Goal: Information Seeking & Learning: Learn about a topic

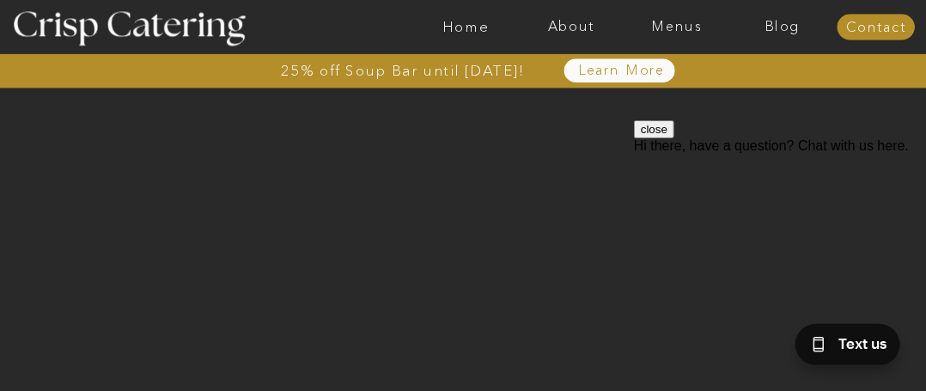
click at [924, 378] on div "Text us" at bounding box center [856, 347] width 137 height 86
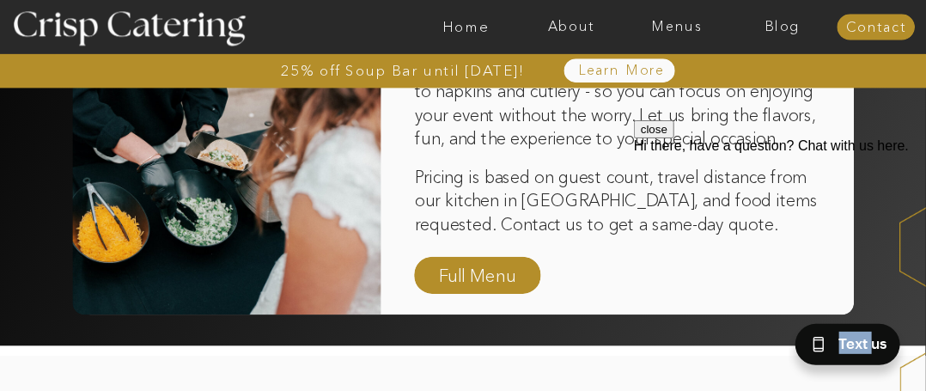
scroll to position [1248, 0]
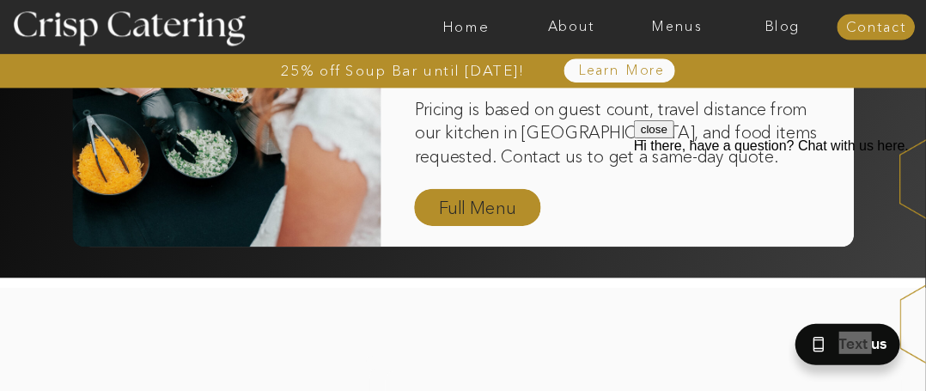
click at [457, 202] on nav "Full Menu" at bounding box center [477, 207] width 89 height 27
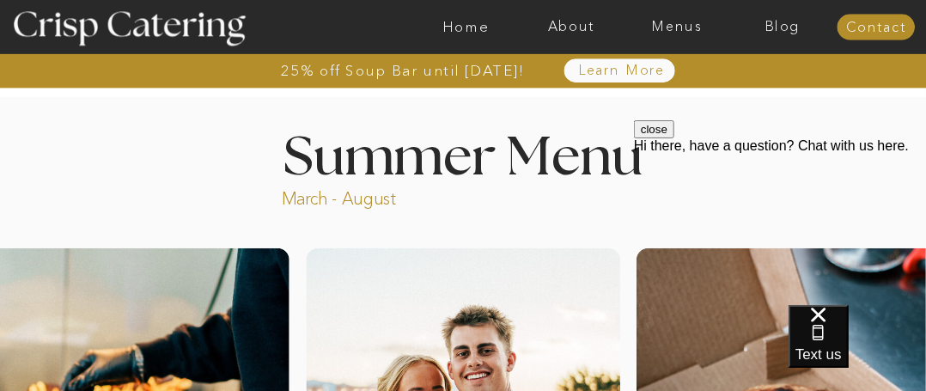
drag, startPoint x: 914, startPoint y: 6, endPoint x: 573, endPoint y: 133, distance: 364.1
click at [569, 142] on h1 "Summer Menu" at bounding box center [462, 154] width 429 height 46
click at [688, 37] on div at bounding box center [524, 27] width 2448 height 54
click at [687, 34] on nav "Menus" at bounding box center [678, 26] width 106 height 15
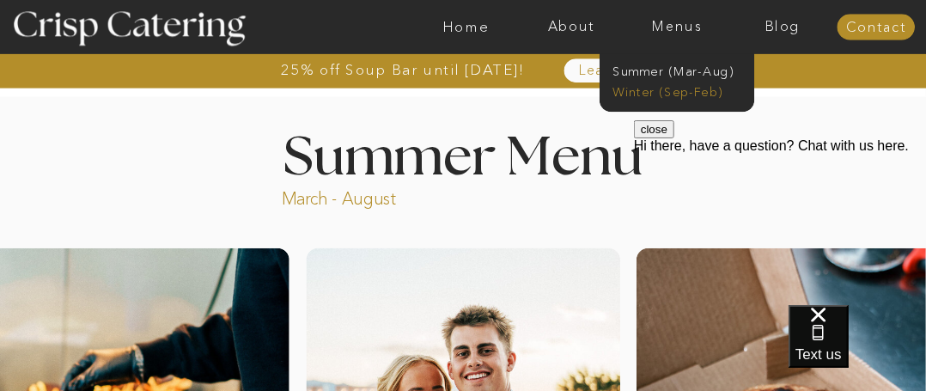
click at [653, 91] on nav "Winter (Sep-Feb)" at bounding box center [676, 90] width 126 height 15
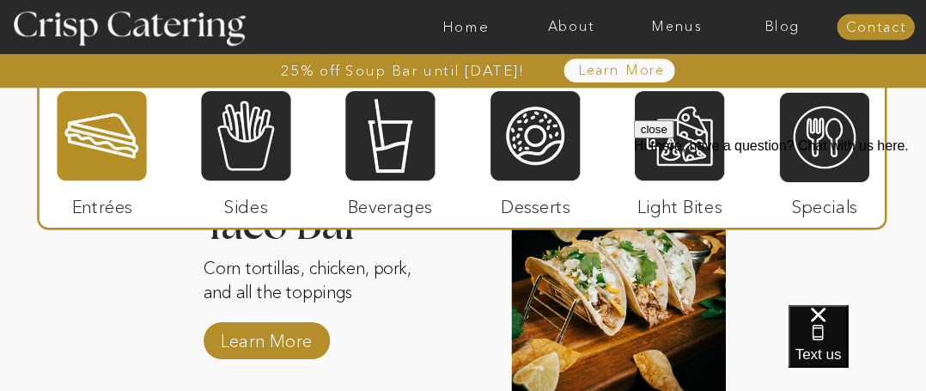
scroll to position [2291, 0]
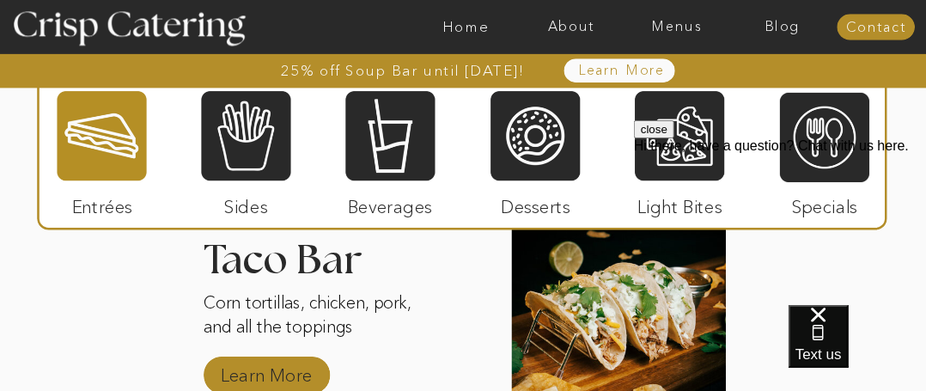
click at [298, 362] on p "Learn More" at bounding box center [267, 371] width 102 height 45
